Goal: Transaction & Acquisition: Purchase product/service

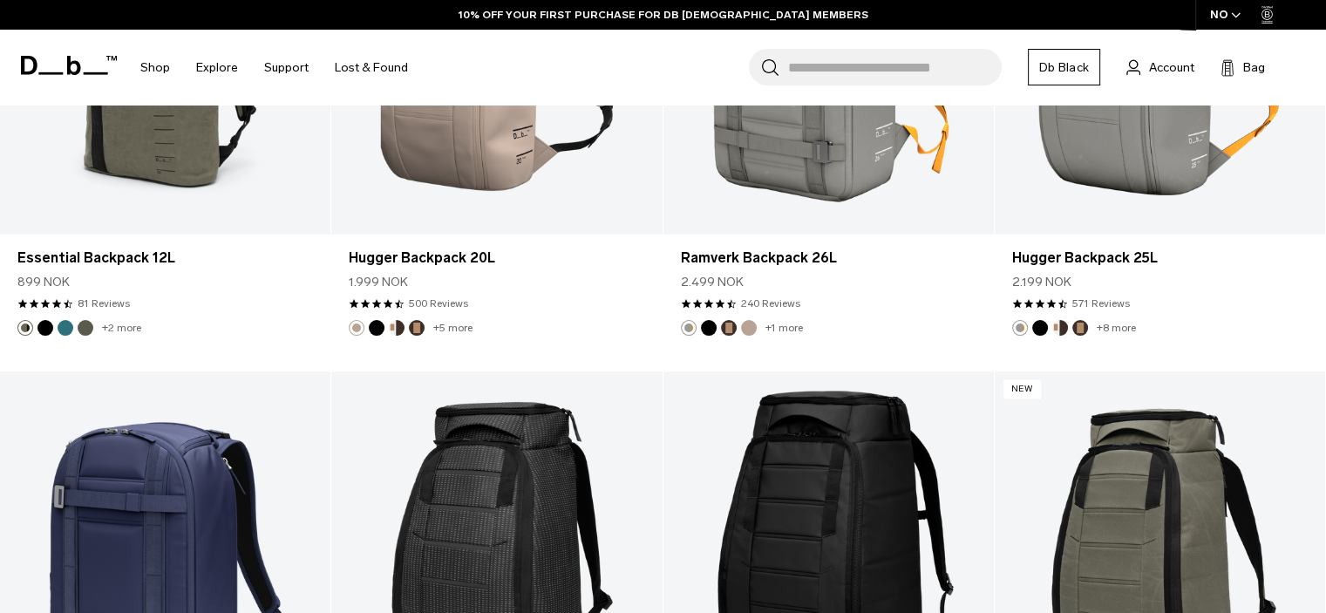
scroll to position [3636, 0]
